Goal: Task Accomplishment & Management: Manage account settings

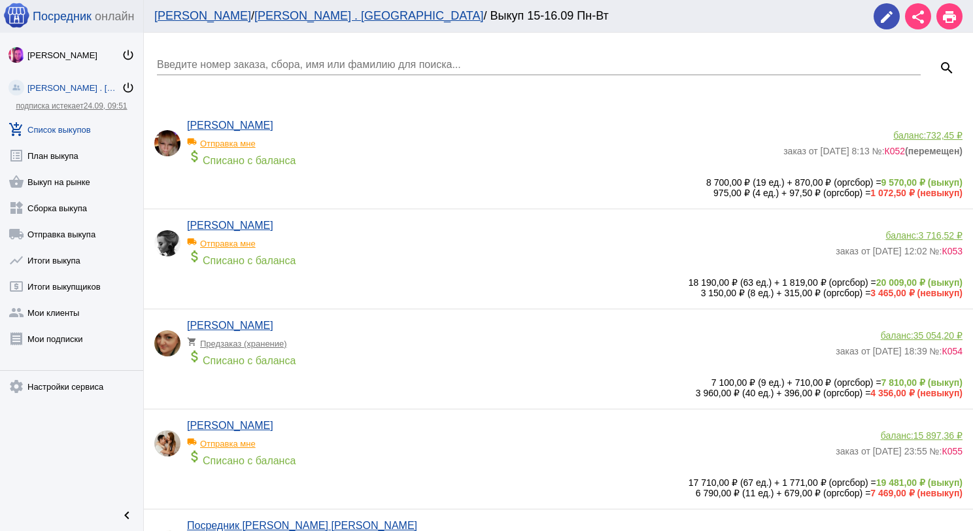
click at [83, 131] on link "add_shopping_cart Список выкупов" at bounding box center [71, 127] width 143 height 26
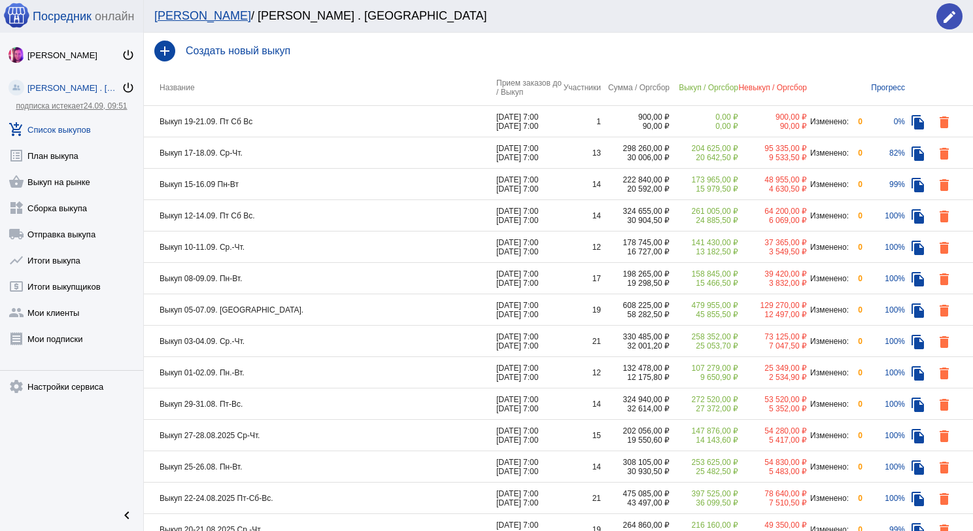
click at [305, 121] on td "Выкуп 19-21.09. Пт Сб Вс" at bounding box center [320, 121] width 352 height 31
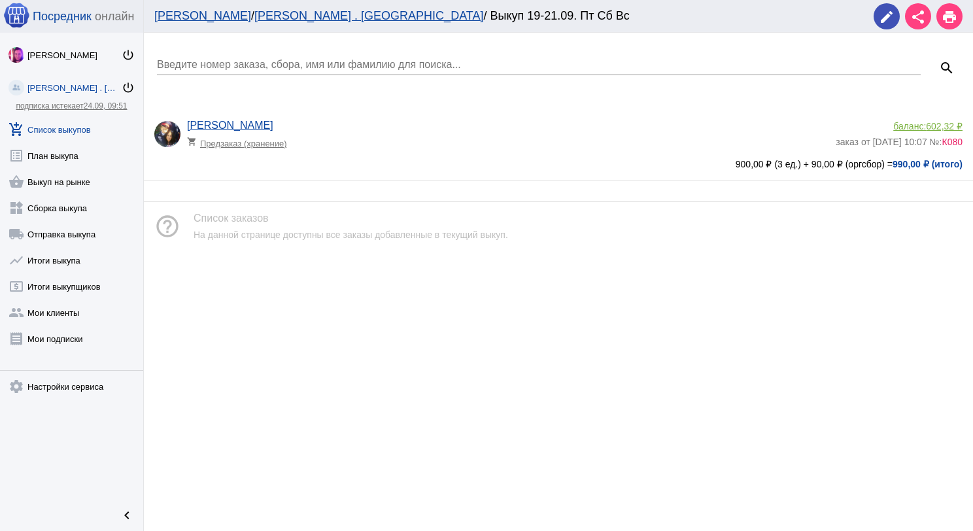
click at [343, 133] on app-delivery-type "shopping_cart Предзаказ (хранение)" at bounding box center [508, 139] width 642 height 17
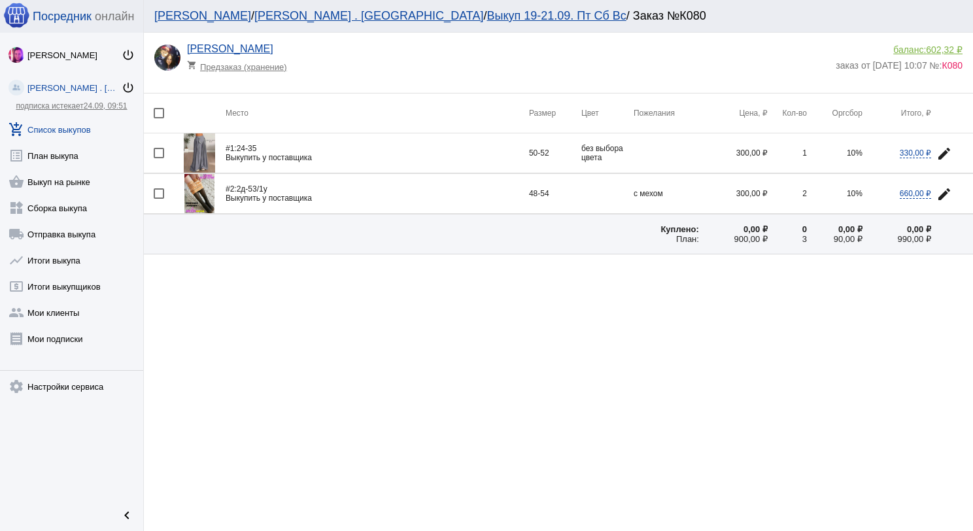
click at [204, 141] on img at bounding box center [199, 152] width 31 height 39
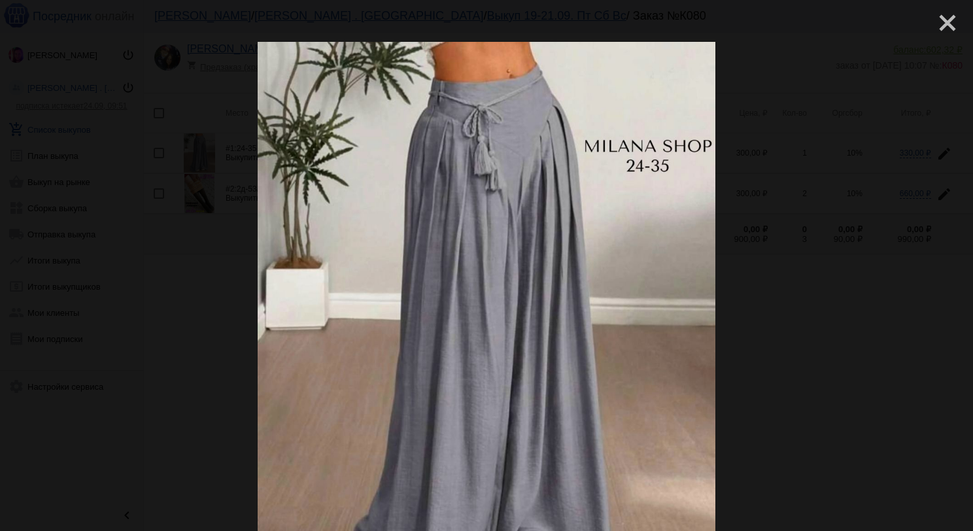
click at [948, 25] on mat-icon "close" at bounding box center [942, 18] width 16 height 16
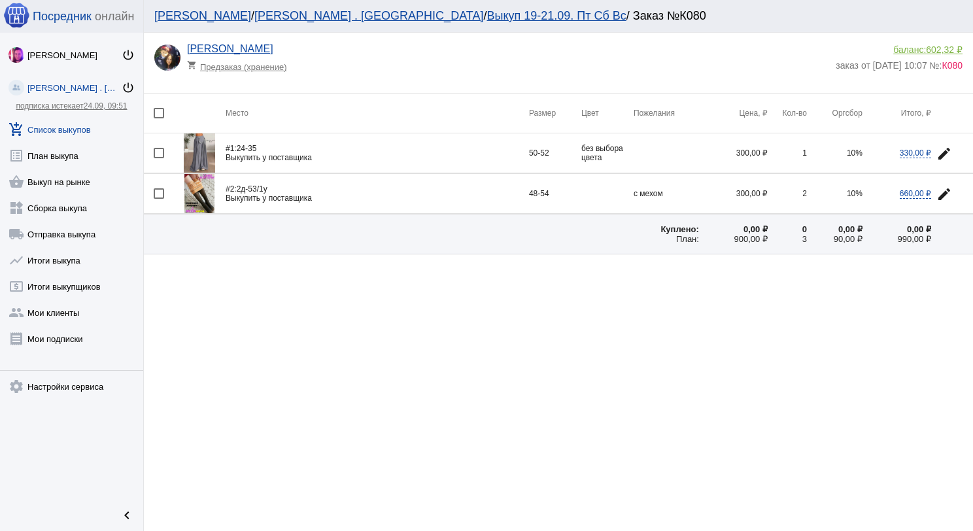
click at [203, 191] on img at bounding box center [198, 193] width 29 height 39
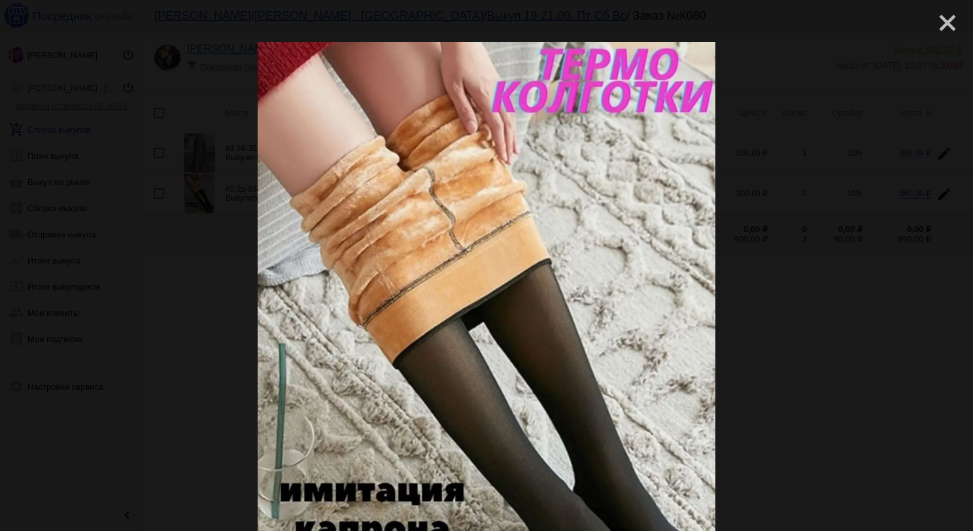
click at [934, 25] on mat-icon "close" at bounding box center [942, 18] width 16 height 16
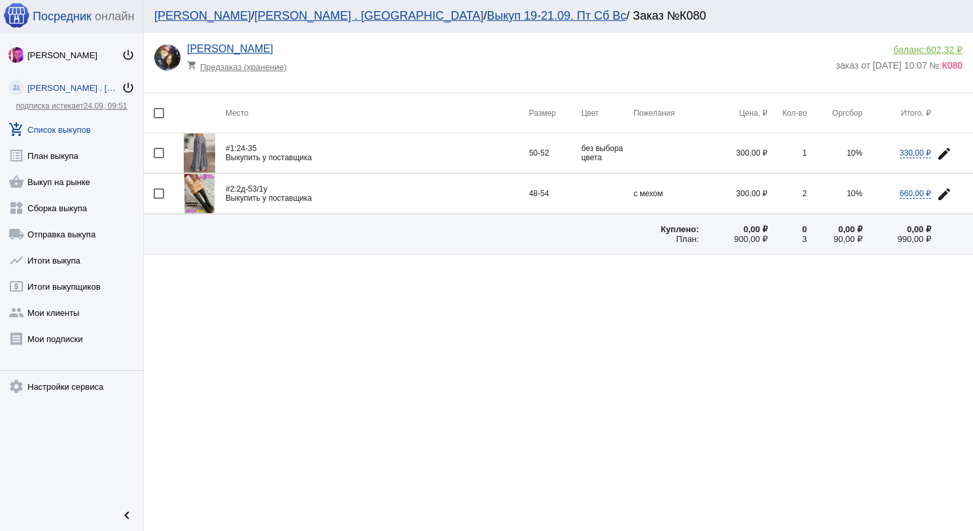
click at [90, 131] on link "add_shopping_cart Список выкупов" at bounding box center [71, 127] width 143 height 26
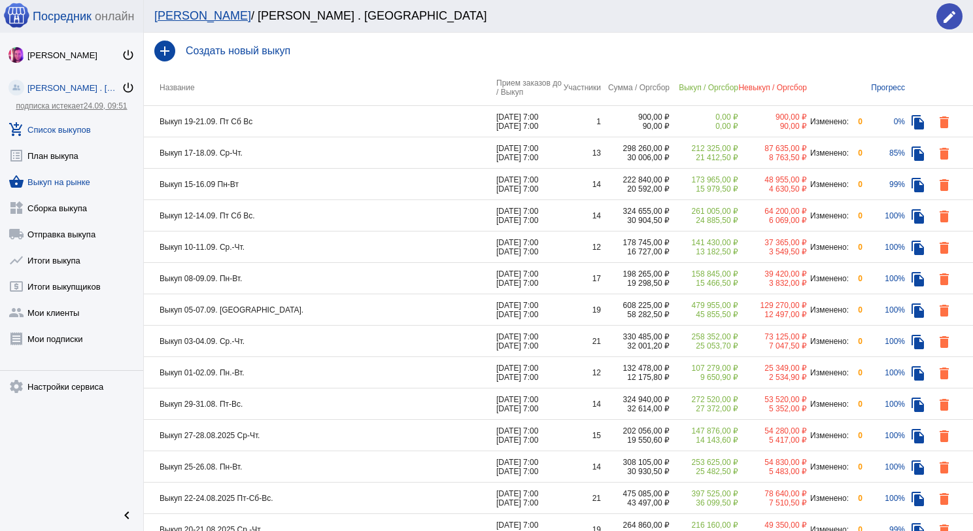
click at [95, 183] on link "shopping_basket Выкуп на рынке" at bounding box center [71, 179] width 143 height 26
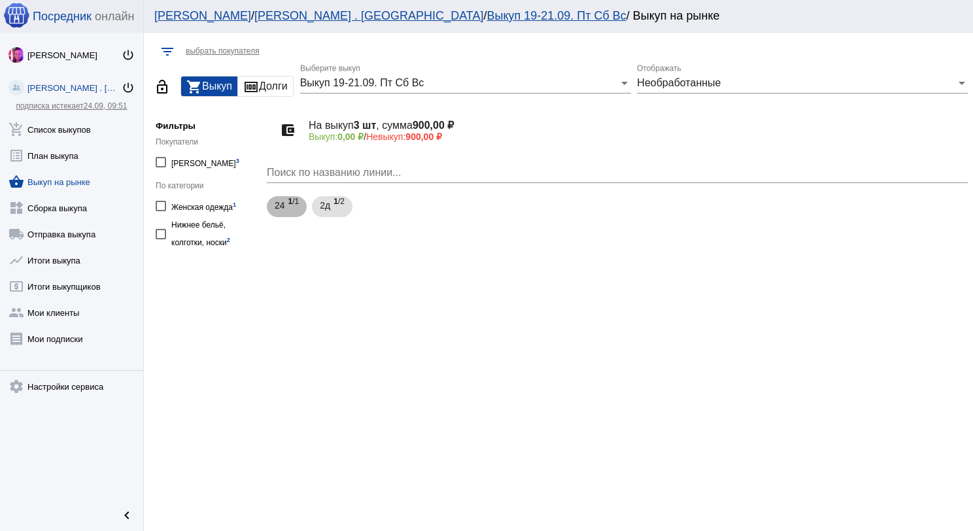
click at [288, 214] on span "1 /1" at bounding box center [293, 206] width 11 height 27
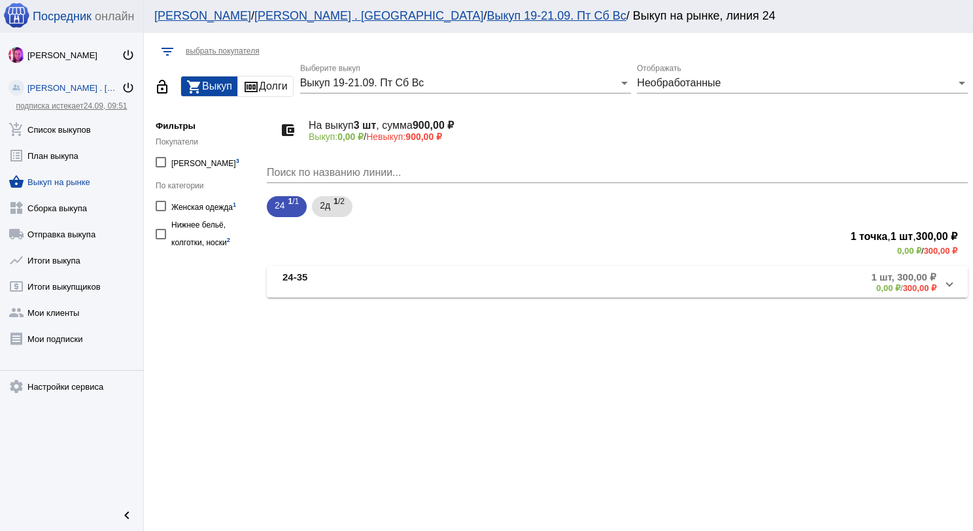
click at [317, 274] on mat-panel-title "24-35" at bounding box center [386, 282] width 209 height 22
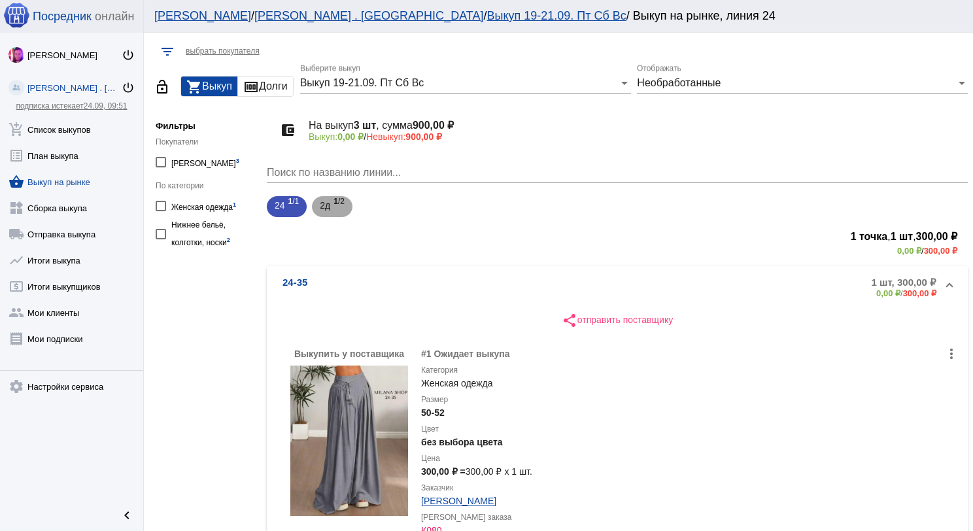
click at [337, 207] on span "1 /2" at bounding box center [338, 206] width 11 height 27
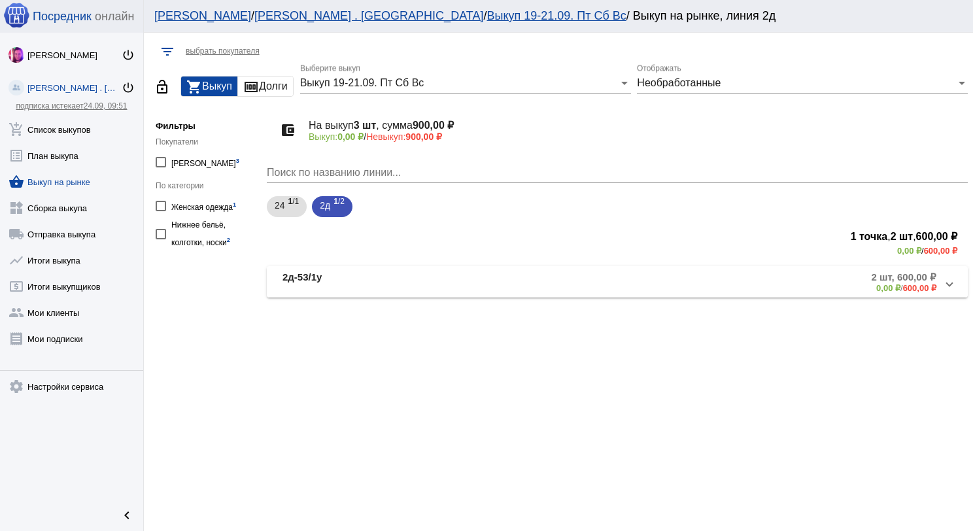
click at [395, 281] on mat-panel-title "2д-53/1у" at bounding box center [391, 282] width 219 height 22
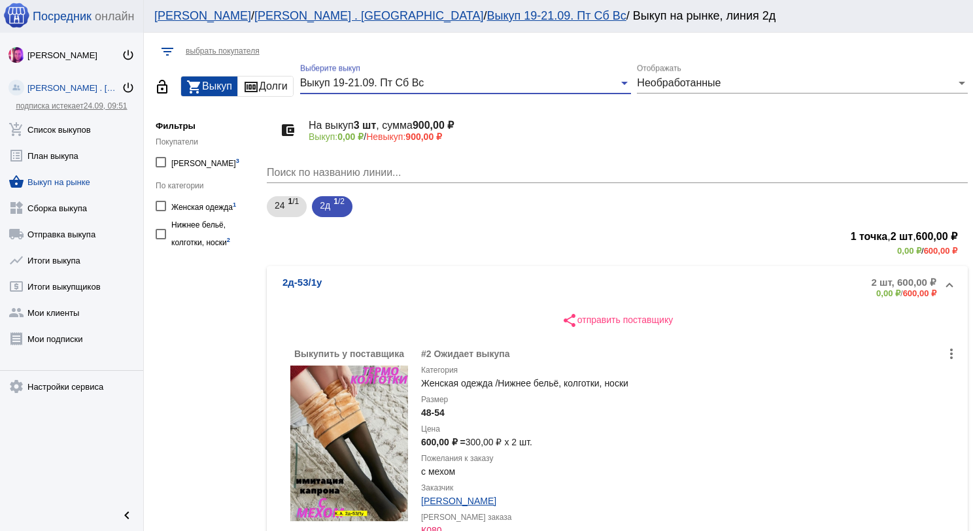
click at [452, 84] on div "Выкуп 19-21.09. Пт Сб Вс" at bounding box center [459, 83] width 319 height 12
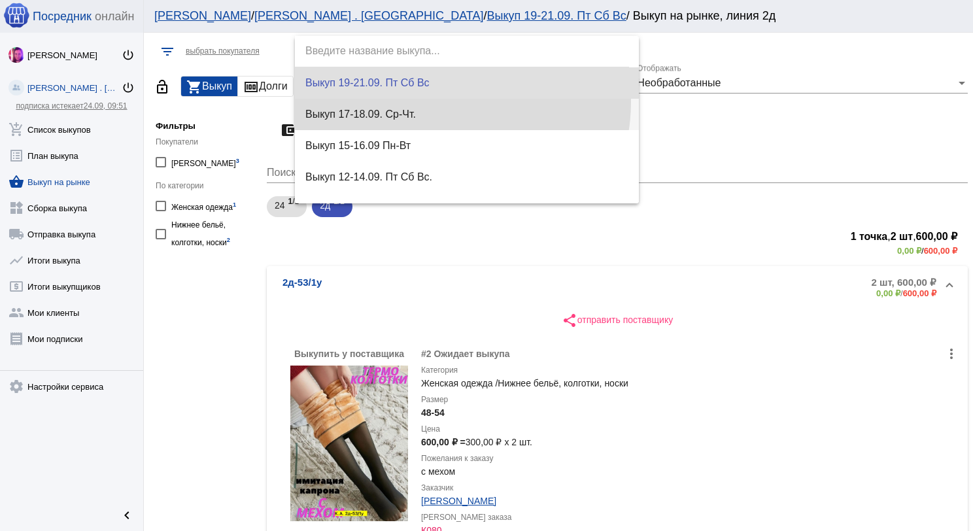
click at [452, 103] on span "Выкуп 17-18.09. Ср-Чт." at bounding box center [466, 114] width 323 height 31
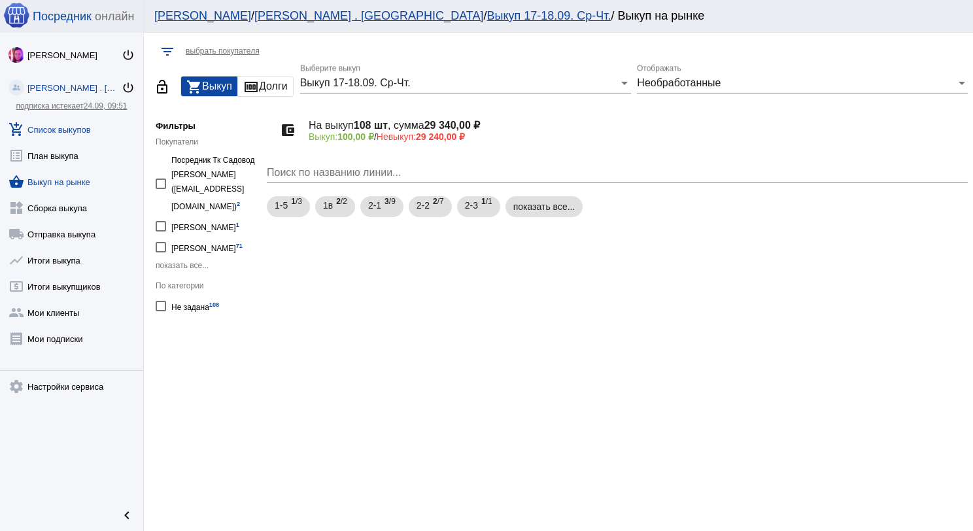
click at [82, 126] on link "add_shopping_cart Список выкупов" at bounding box center [71, 127] width 143 height 26
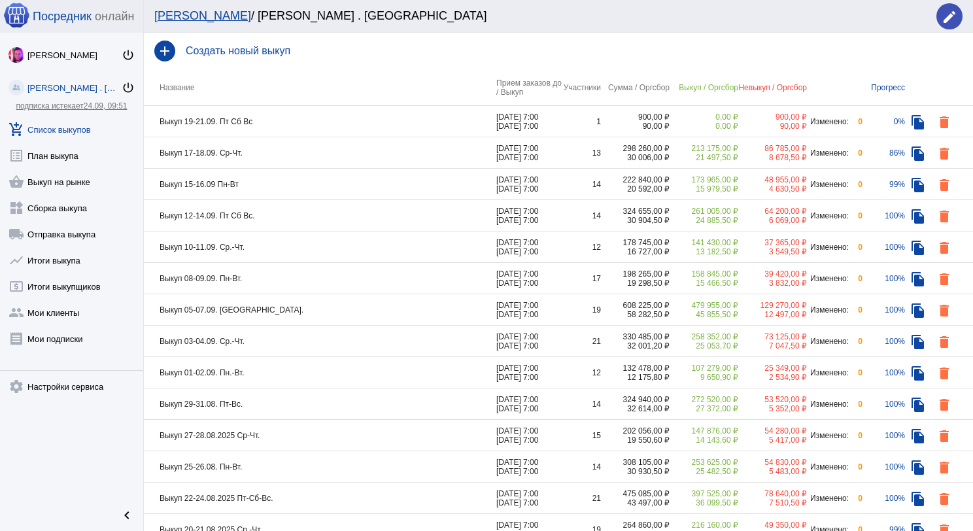
click at [330, 152] on td "Выкуп 17-18.09. Ср-Чт." at bounding box center [320, 152] width 352 height 31
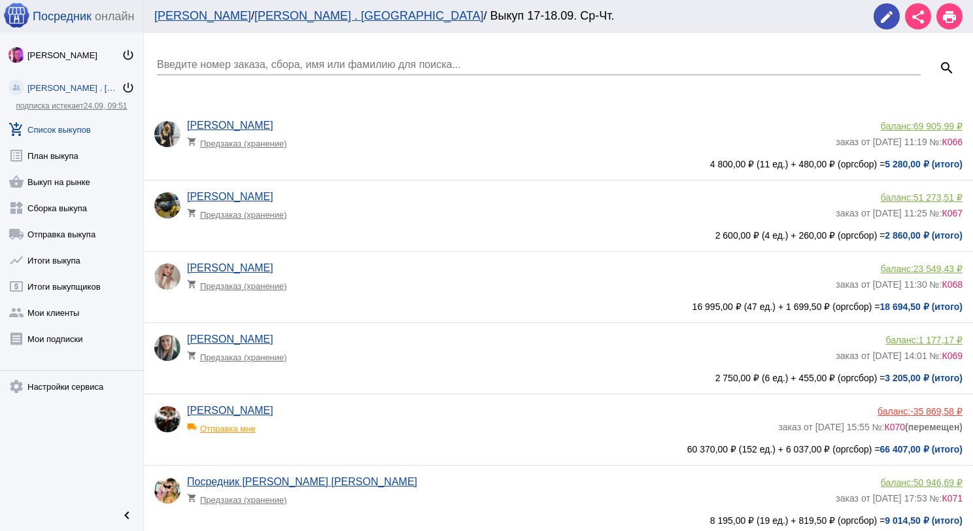
click at [291, 55] on div "Введите номер заказа, сбора, имя или фамилию для поиска..." at bounding box center [539, 60] width 764 height 29
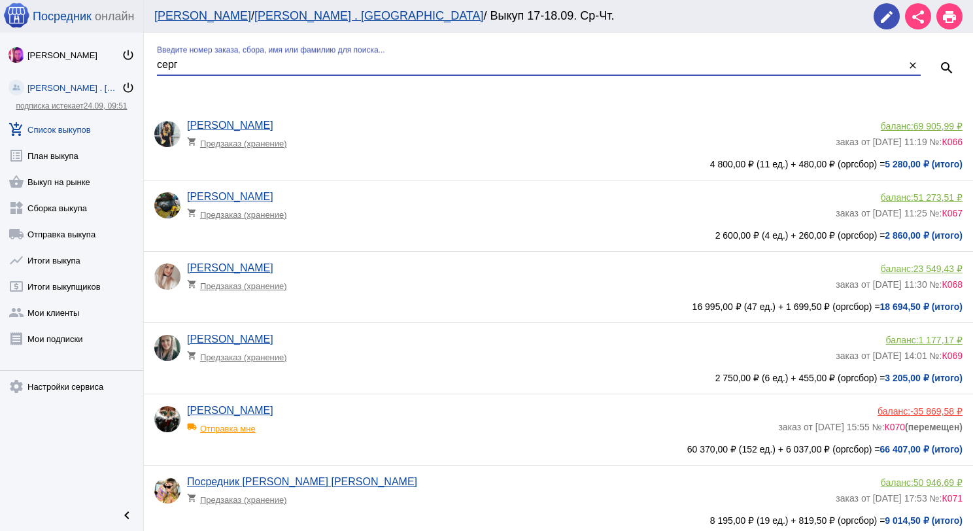
type input "серг"
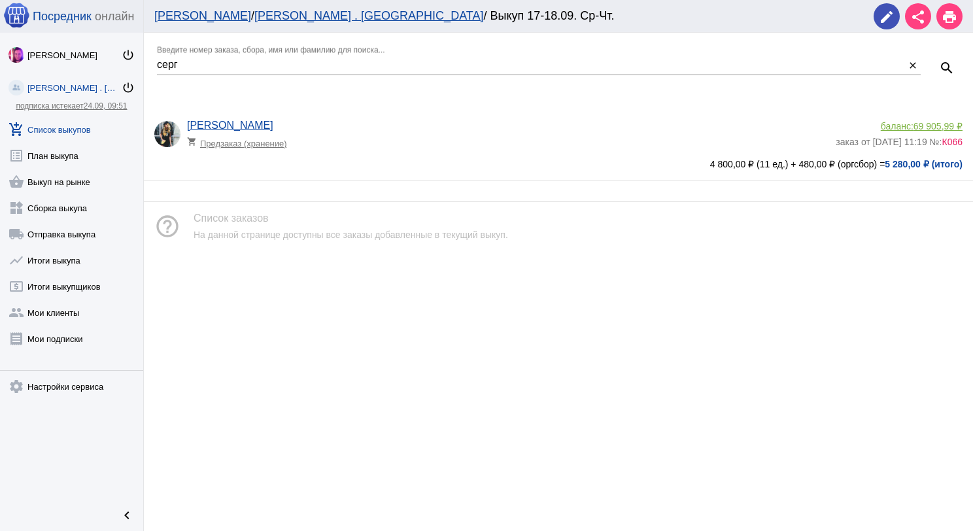
click at [907, 123] on div "баланс: 69 905,99 ₽" at bounding box center [898, 126] width 127 height 10
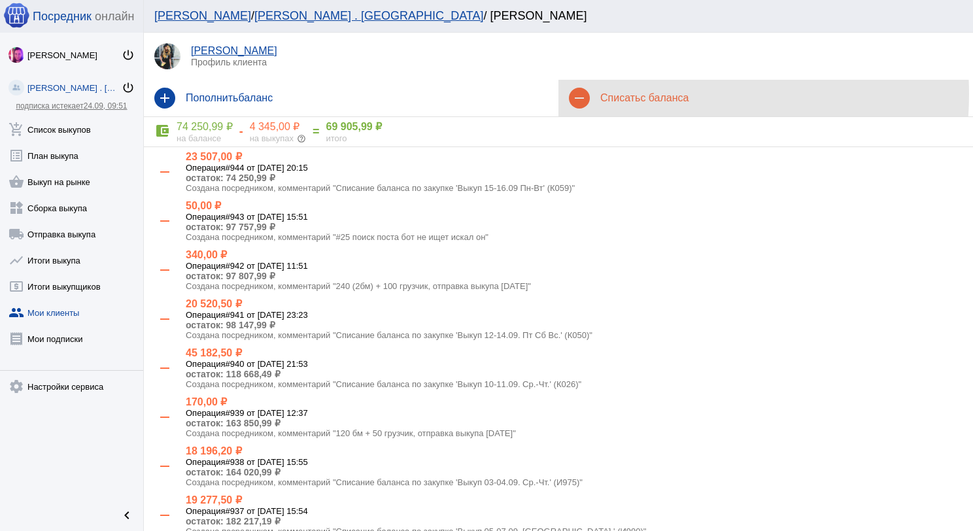
click at [630, 94] on h4 "Списать с баланса" at bounding box center [781, 98] width 362 height 12
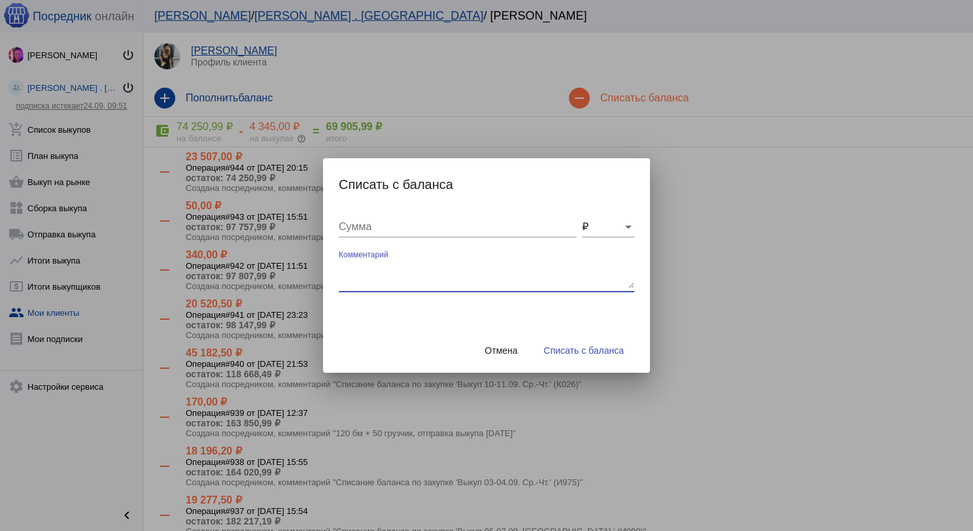
click at [437, 262] on textarea "Комментарий" at bounding box center [486, 275] width 295 height 26
type textarea "240 (2бм) + 100 грузчик, отправка выкупа18.09.2025"
click at [418, 229] on input "Сумма" at bounding box center [458, 227] width 238 height 12
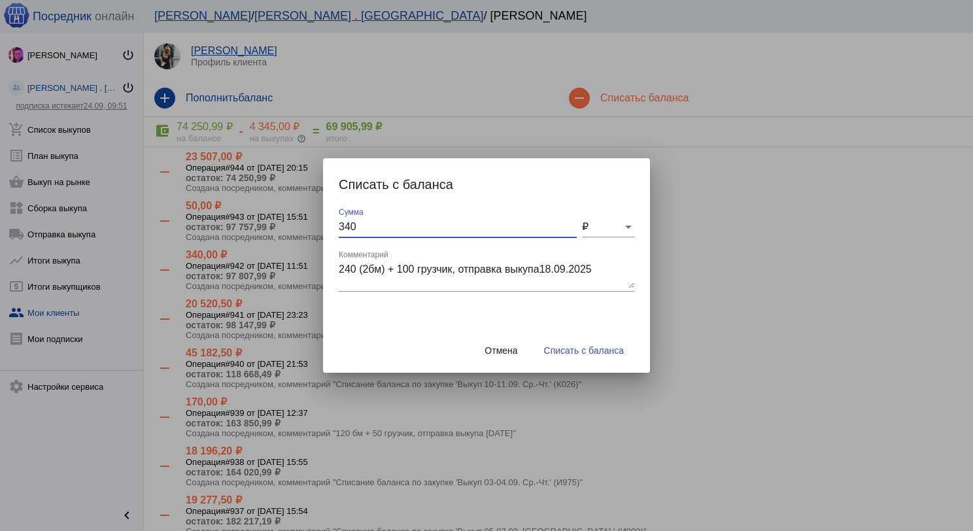
type input "340"
click at [609, 350] on span "Списать с баланса" at bounding box center [584, 350] width 80 height 10
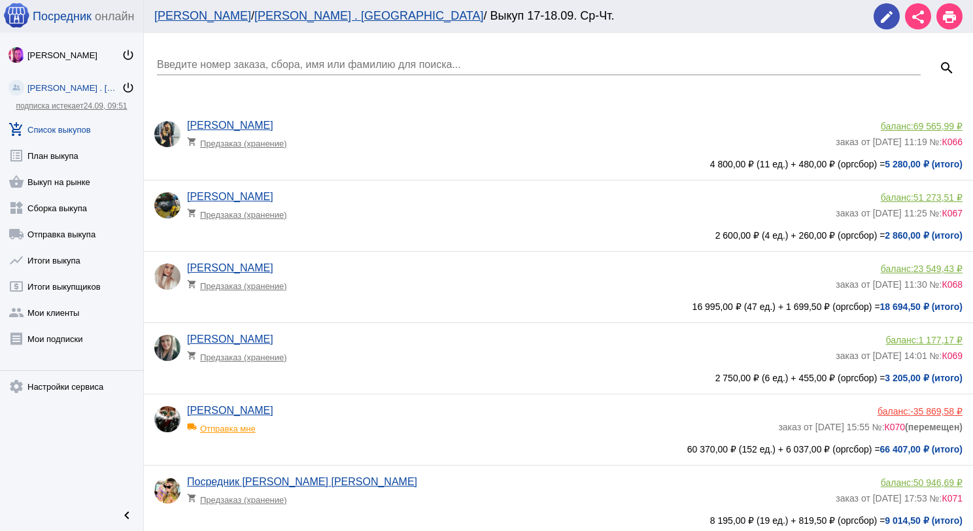
click at [312, 67] on input "Введите номер заказа, сбора, имя или фамилию для поиска..." at bounding box center [539, 65] width 764 height 12
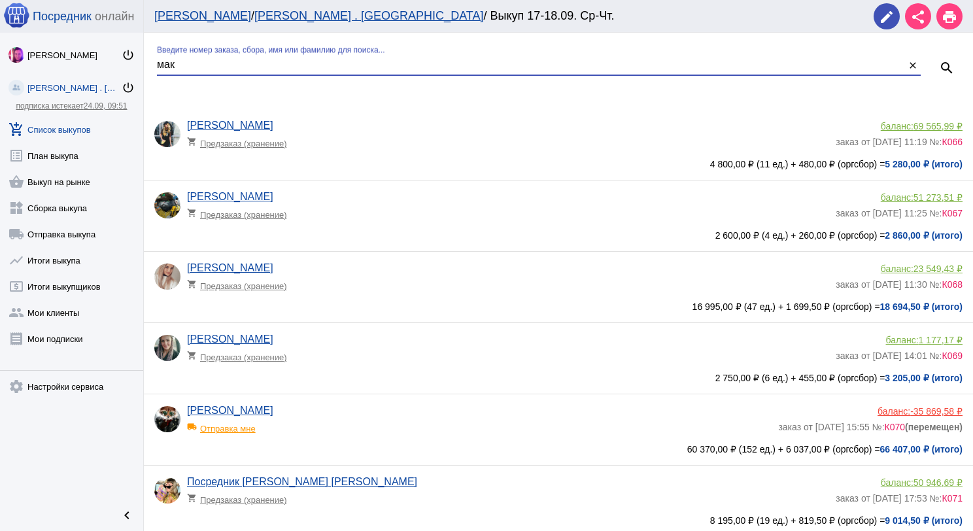
type input "мак"
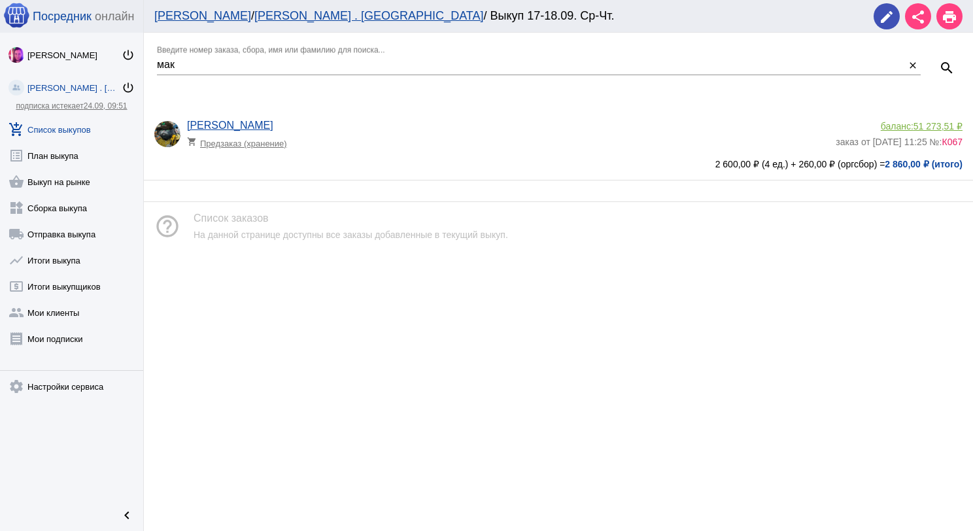
click at [930, 117] on div "[PERSON_NAME] shopping_cart Предзаказ (хранение) баланс: 51 273,51 ₽ заказ от […" at bounding box center [558, 144] width 829 height 71
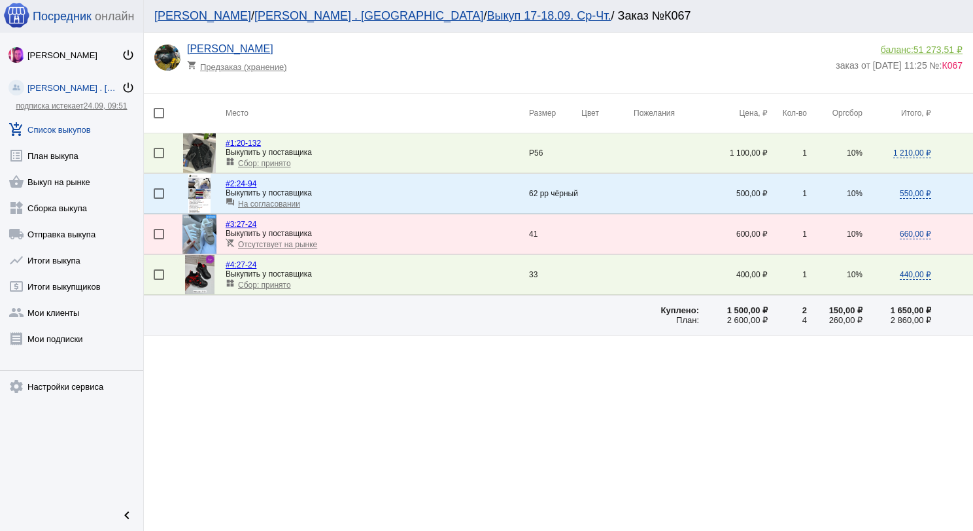
click at [935, 50] on span "51 273,51 ₽" at bounding box center [937, 49] width 49 height 10
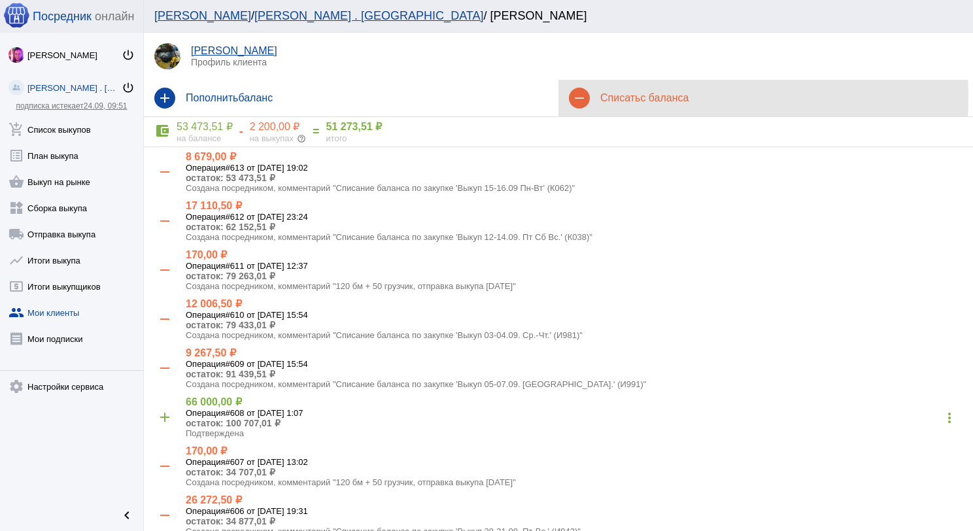
click at [626, 98] on h4 "Списать с баланса" at bounding box center [781, 98] width 362 height 12
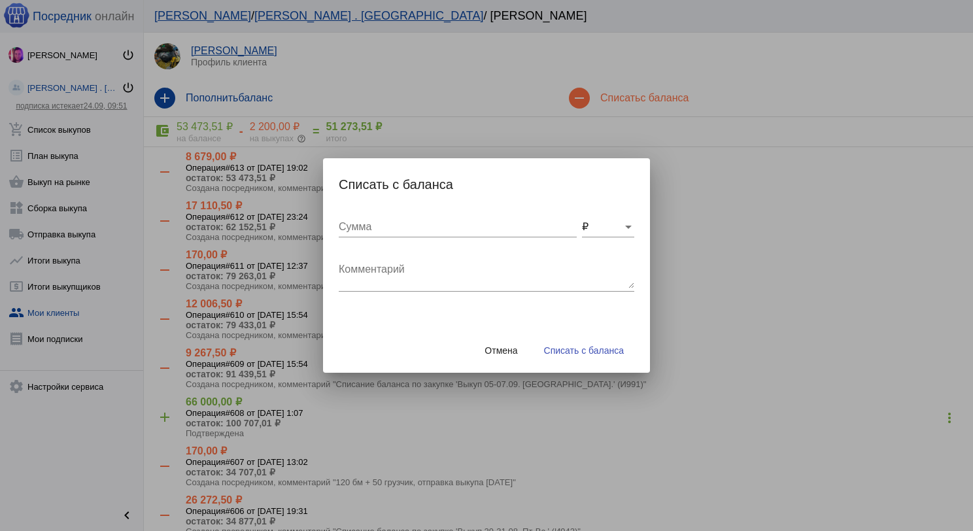
click at [346, 267] on textarea "Комментарий" at bounding box center [486, 275] width 295 height 26
type textarea "120 бм + 50 грузчик, отправка выкупа [DATE]"
click at [363, 231] on input "Сумма" at bounding box center [458, 227] width 238 height 12
type input "170"
click at [579, 348] on span "Списать с баланса" at bounding box center [584, 350] width 80 height 10
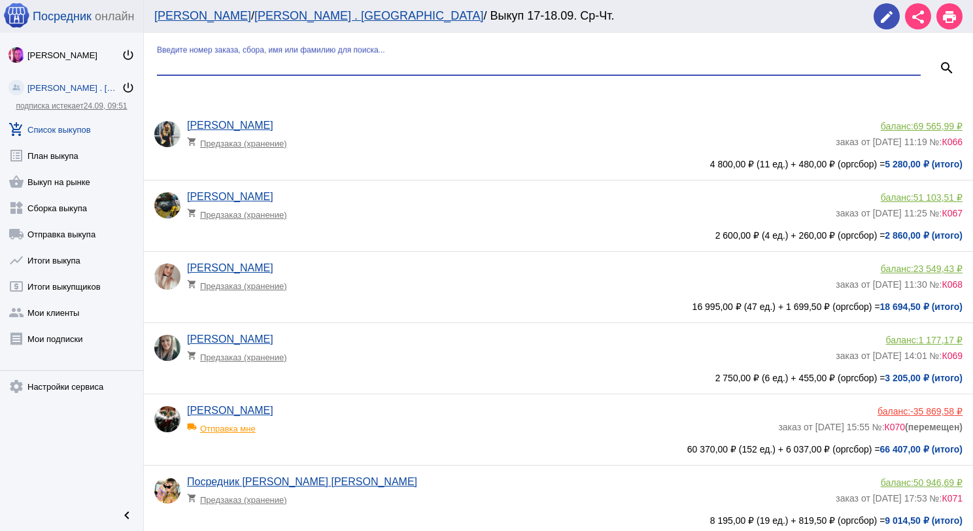
click at [377, 68] on input "Введите номер заказа, сбора, имя или фамилию для поиска..." at bounding box center [539, 65] width 764 height 12
type input "кар"
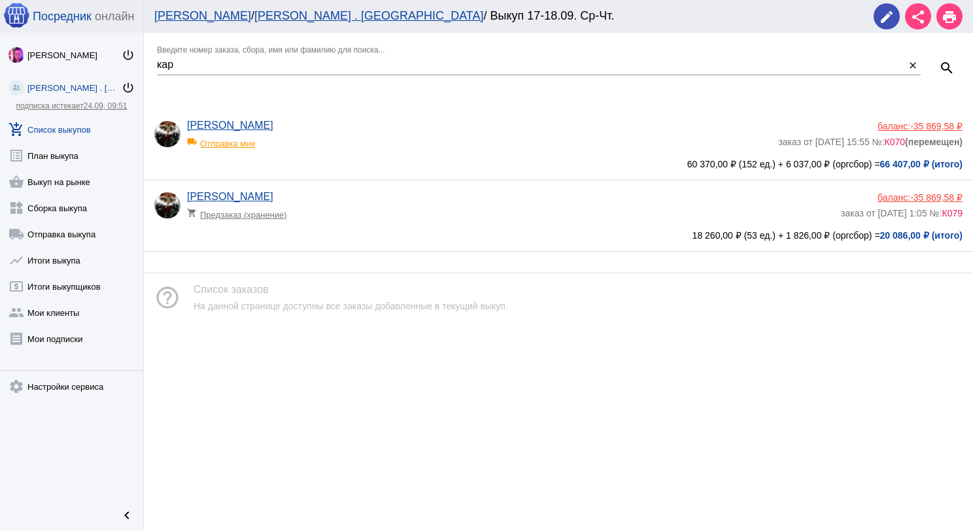
click at [945, 121] on span "-35 869,58 ₽" at bounding box center [936, 126] width 52 height 10
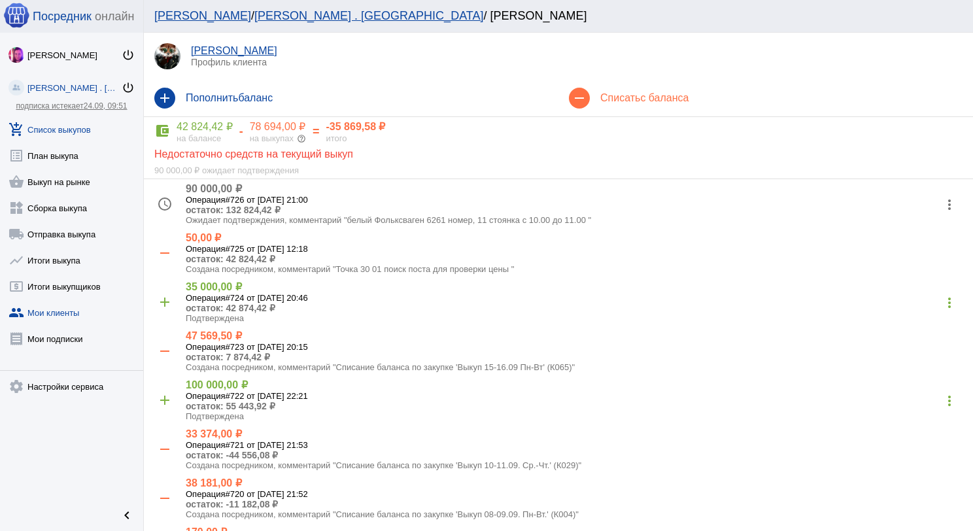
click at [53, 127] on link "add_shopping_cart Список выкупов" at bounding box center [71, 127] width 143 height 26
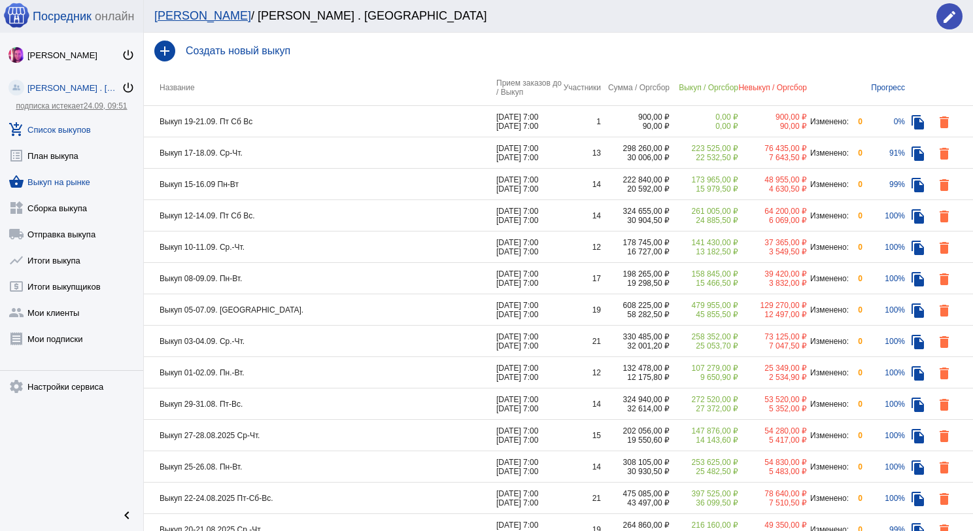
click at [74, 175] on link "shopping_basket Выкуп на рынке" at bounding box center [71, 179] width 143 height 26
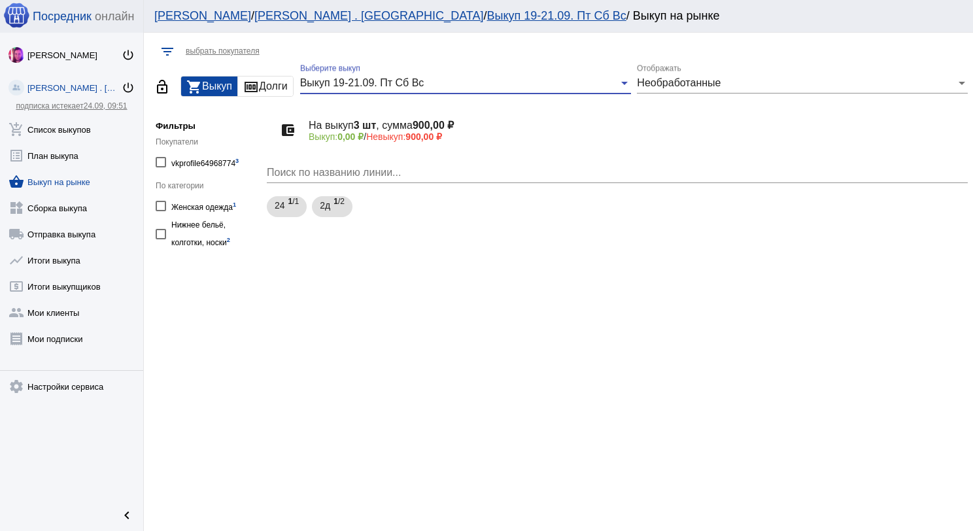
click at [401, 78] on span "Выкуп 19-21.09. Пт Сб Вс" at bounding box center [362, 82] width 124 height 11
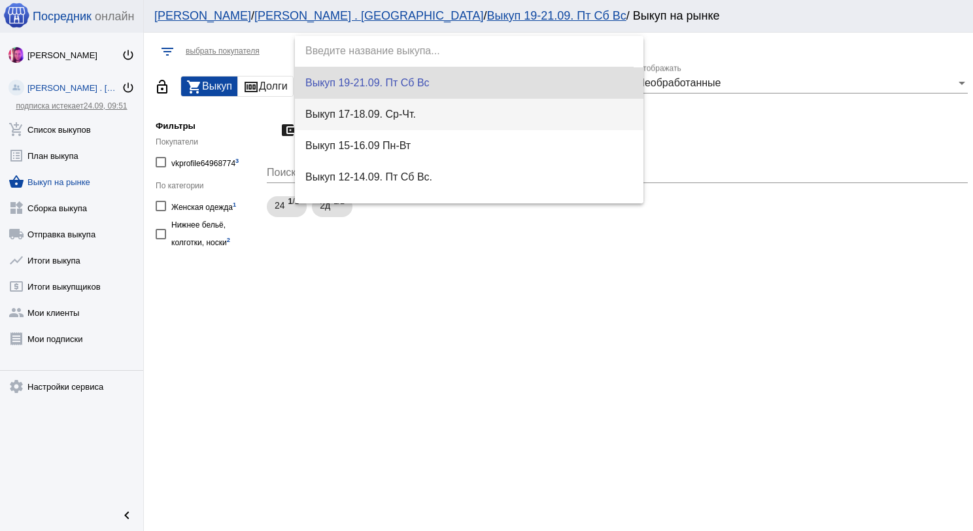
click at [378, 103] on span "Выкуп 17-18.09. Ср-Чт." at bounding box center [469, 114] width 328 height 31
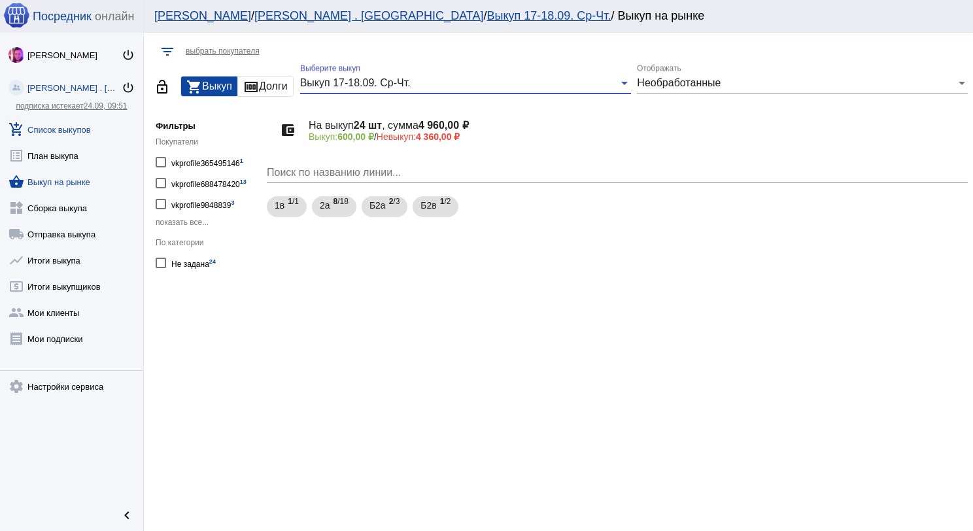
click at [86, 122] on link "add_shopping_cart Список выкупов" at bounding box center [71, 127] width 143 height 26
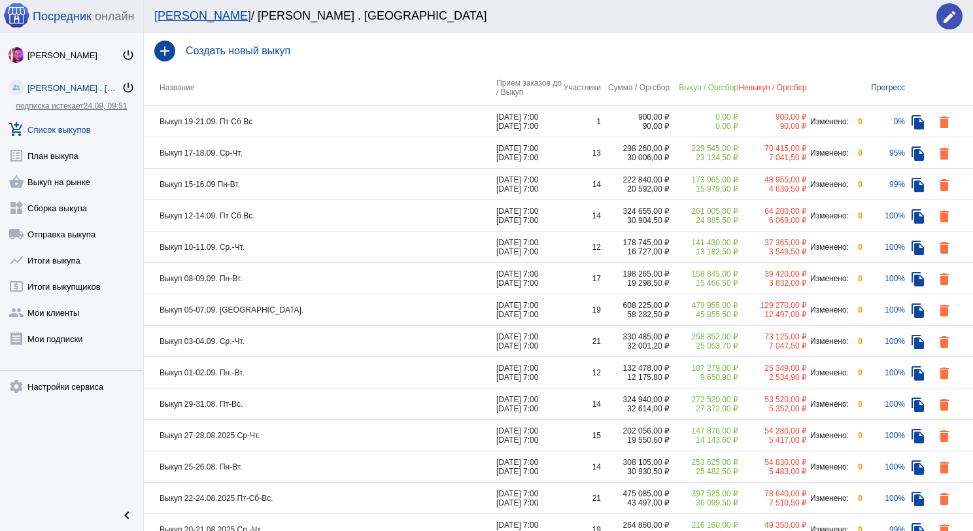
click at [341, 161] on td "Выкуп 17-18.09. Ср-Чт." at bounding box center [320, 152] width 352 height 31
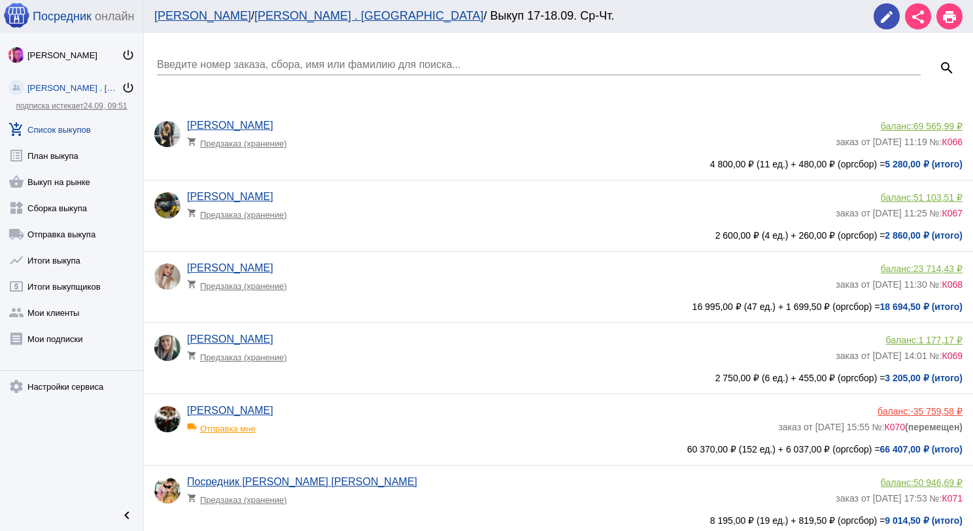
click at [319, 63] on input "Введите номер заказа, сбора, имя или фамилию для поиска..." at bounding box center [539, 65] width 764 height 12
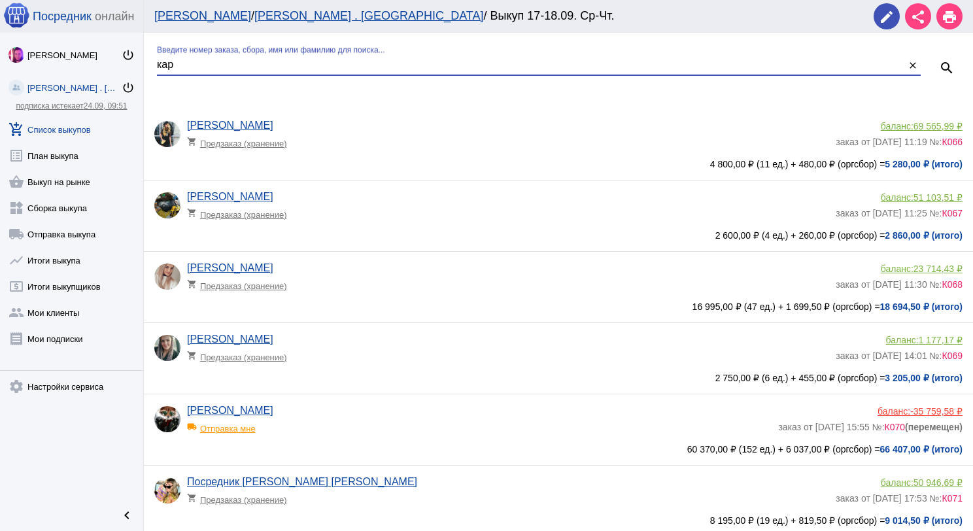
type input "кар"
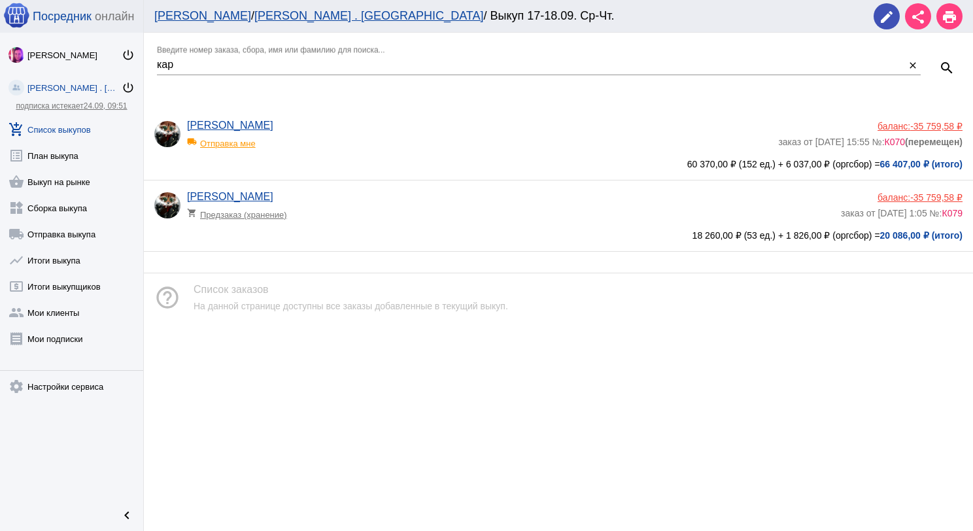
click at [922, 123] on span "-35 759,58 ₽" at bounding box center [936, 126] width 52 height 10
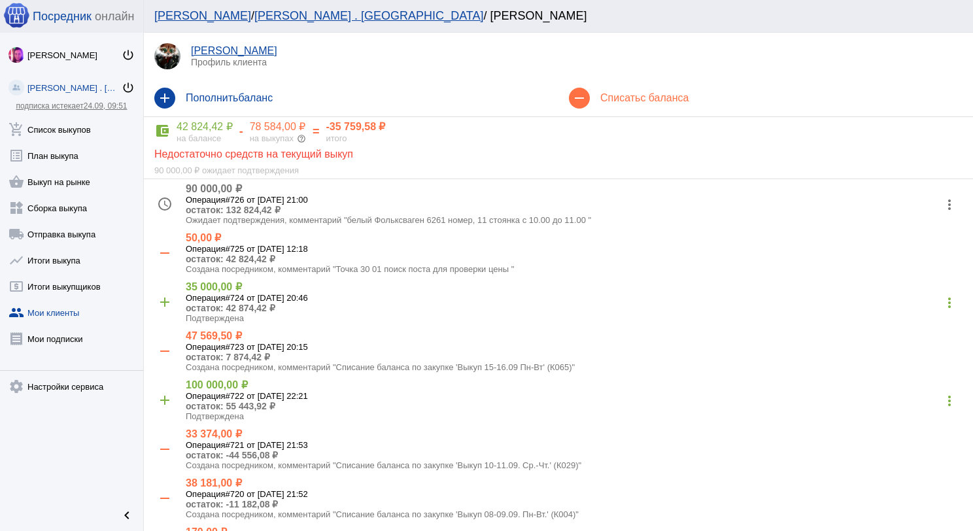
click at [620, 95] on h4 "Списать с баланса" at bounding box center [781, 98] width 362 height 12
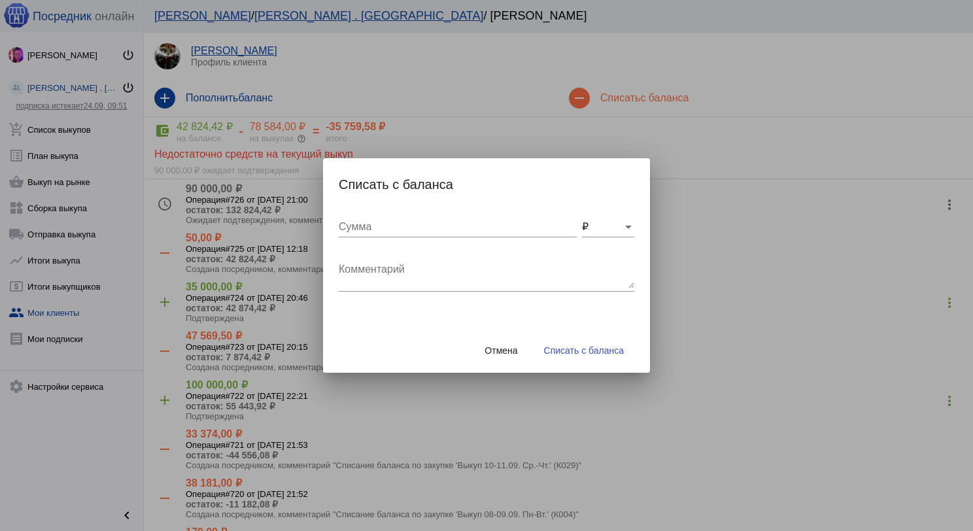
click at [398, 278] on textarea "Комментарий" at bounding box center [486, 275] width 295 height 26
type textarea "480 (4бм) + 300 грузчик, отправка выкупа [DATE]"
click at [374, 222] on input "Сумма" at bounding box center [458, 227] width 238 height 12
type input "780"
click at [603, 350] on span "Списать с баланса" at bounding box center [584, 350] width 80 height 10
